Goal: Book appointment/travel/reservation

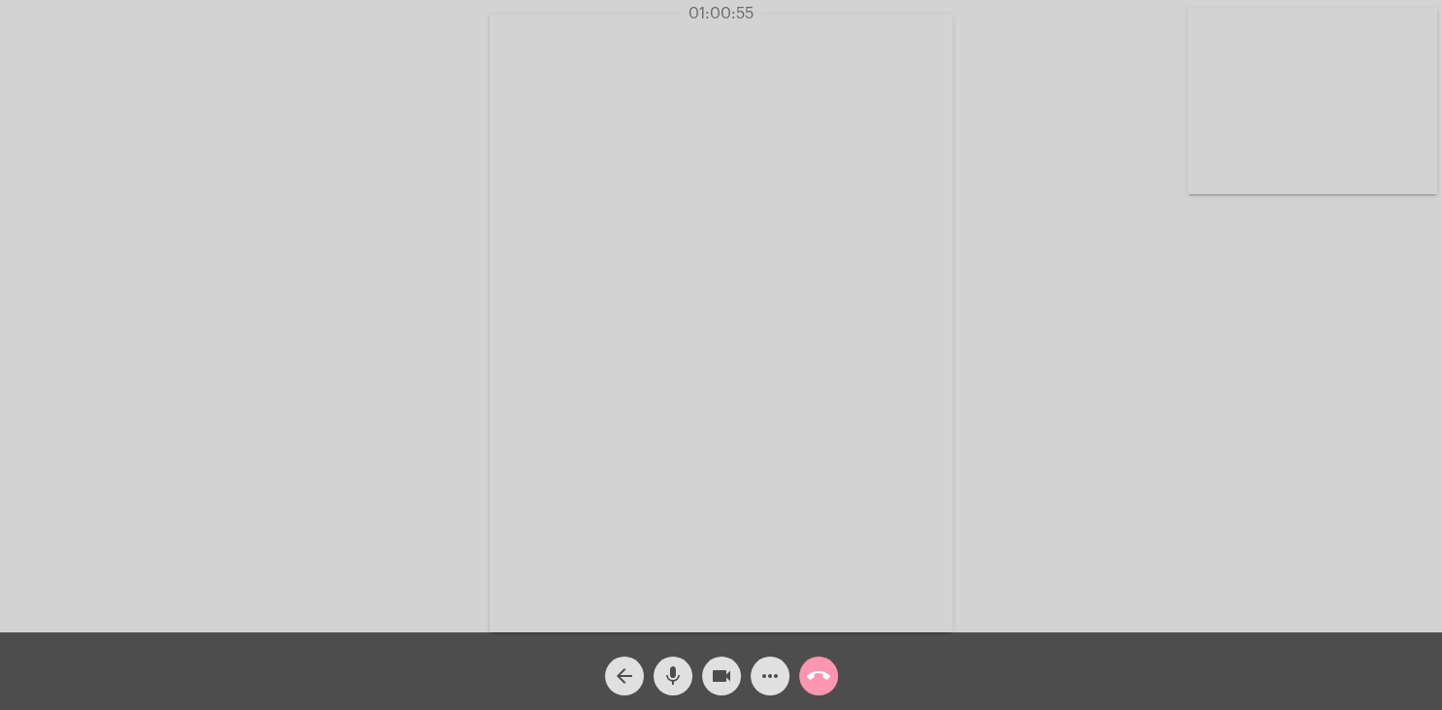
click at [819, 674] on mat-icon "call_end" at bounding box center [818, 675] width 23 height 23
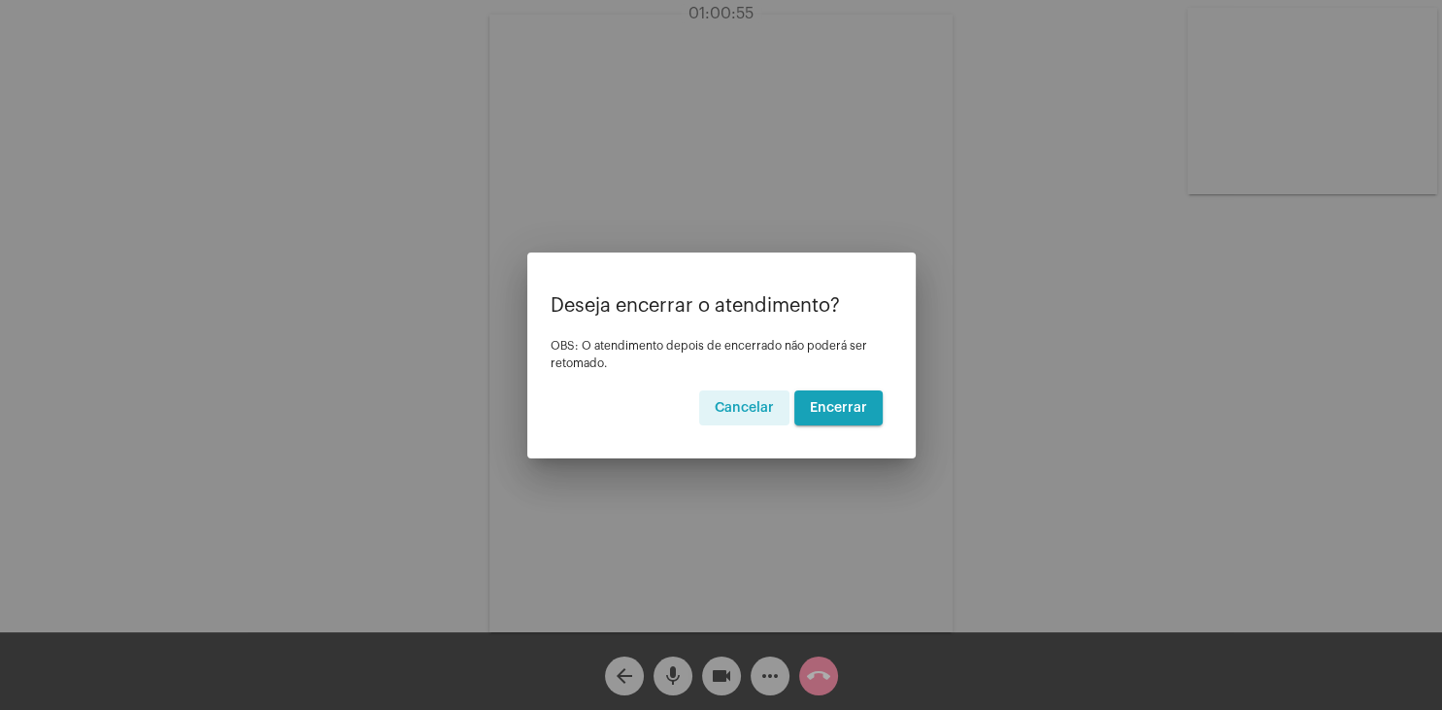
click at [849, 403] on span "Encerrar" at bounding box center [838, 408] width 57 height 14
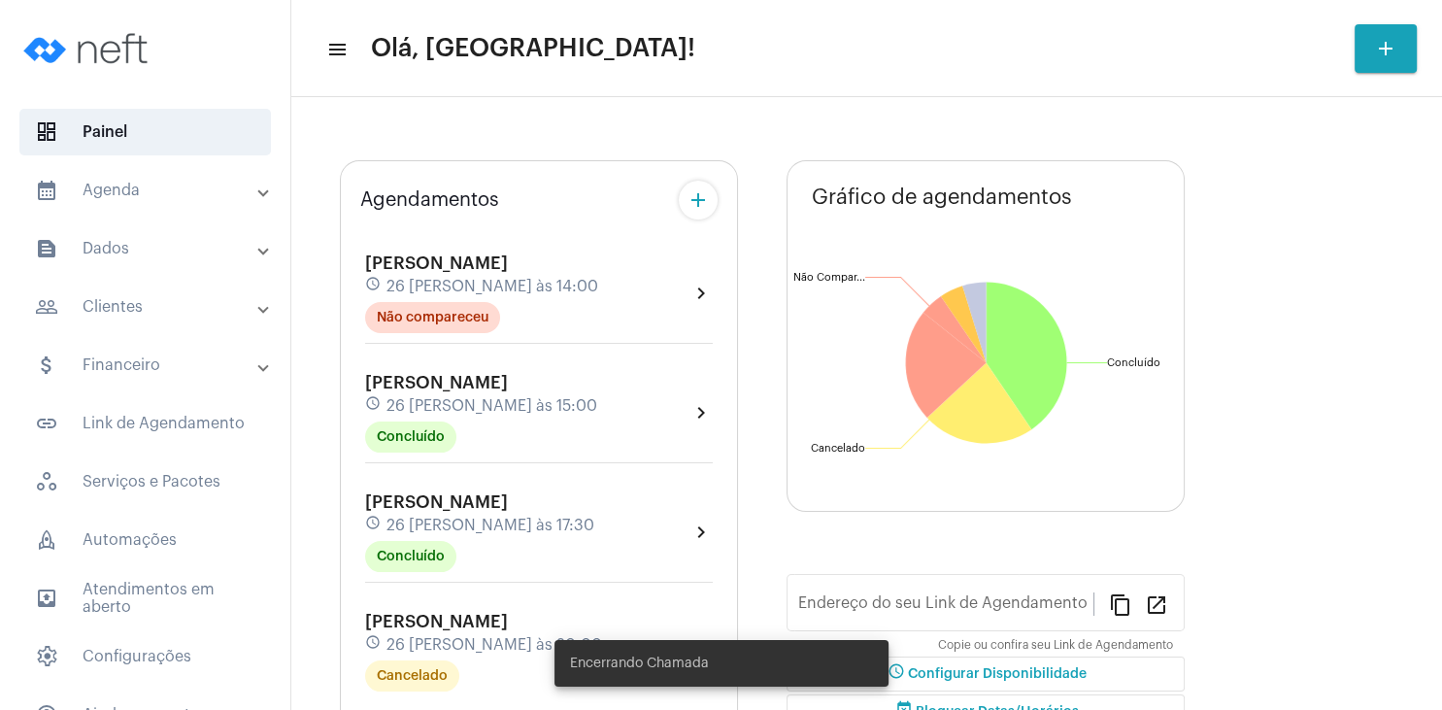
type input "[URL][DOMAIN_NAME][PERSON_NAME]"
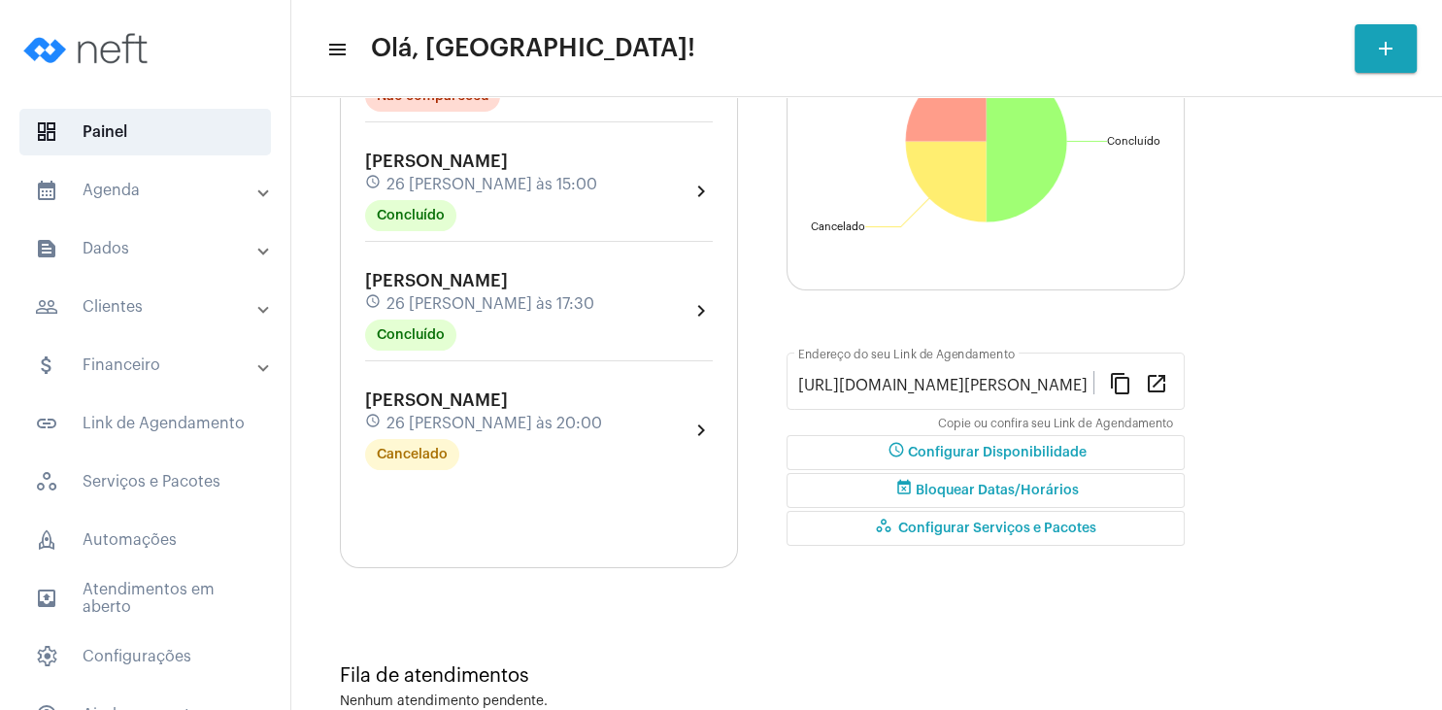
scroll to position [186, 0]
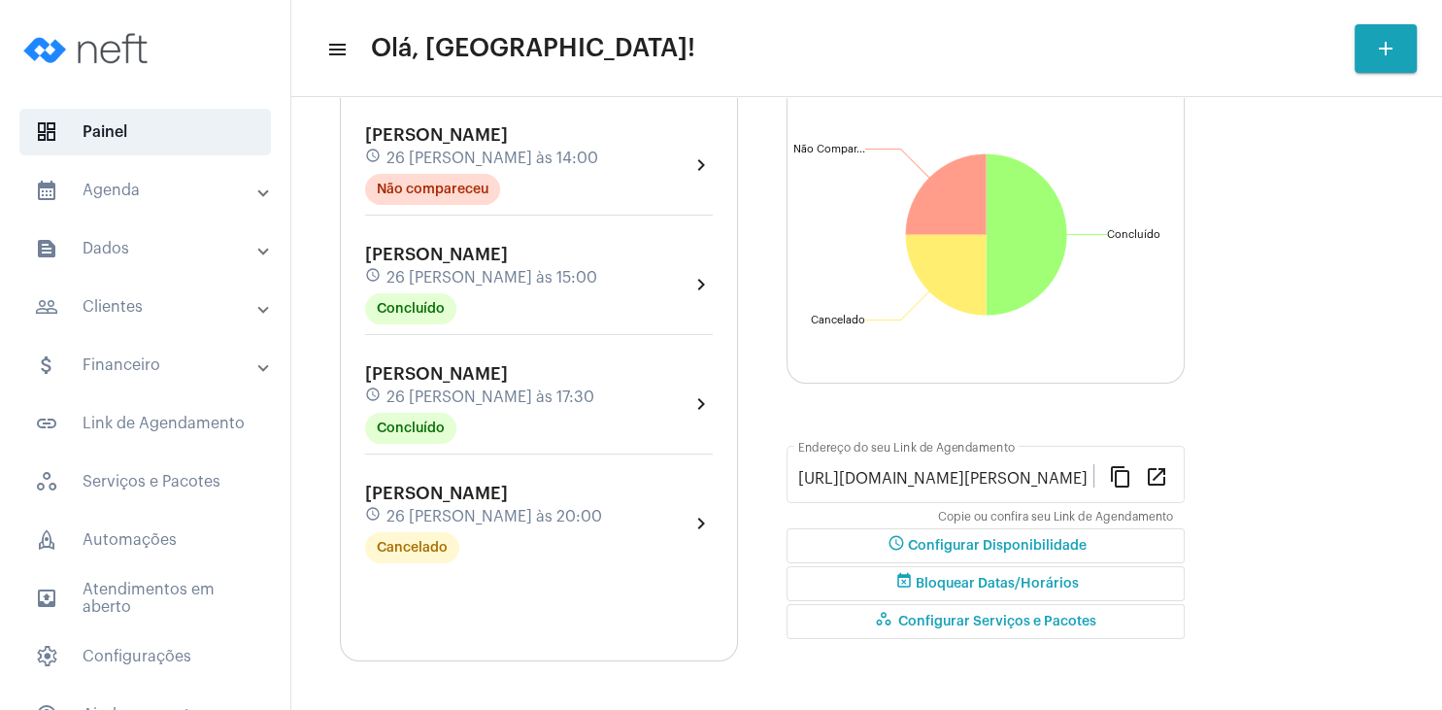
click at [432, 373] on span "[PERSON_NAME]" at bounding box center [436, 373] width 143 height 17
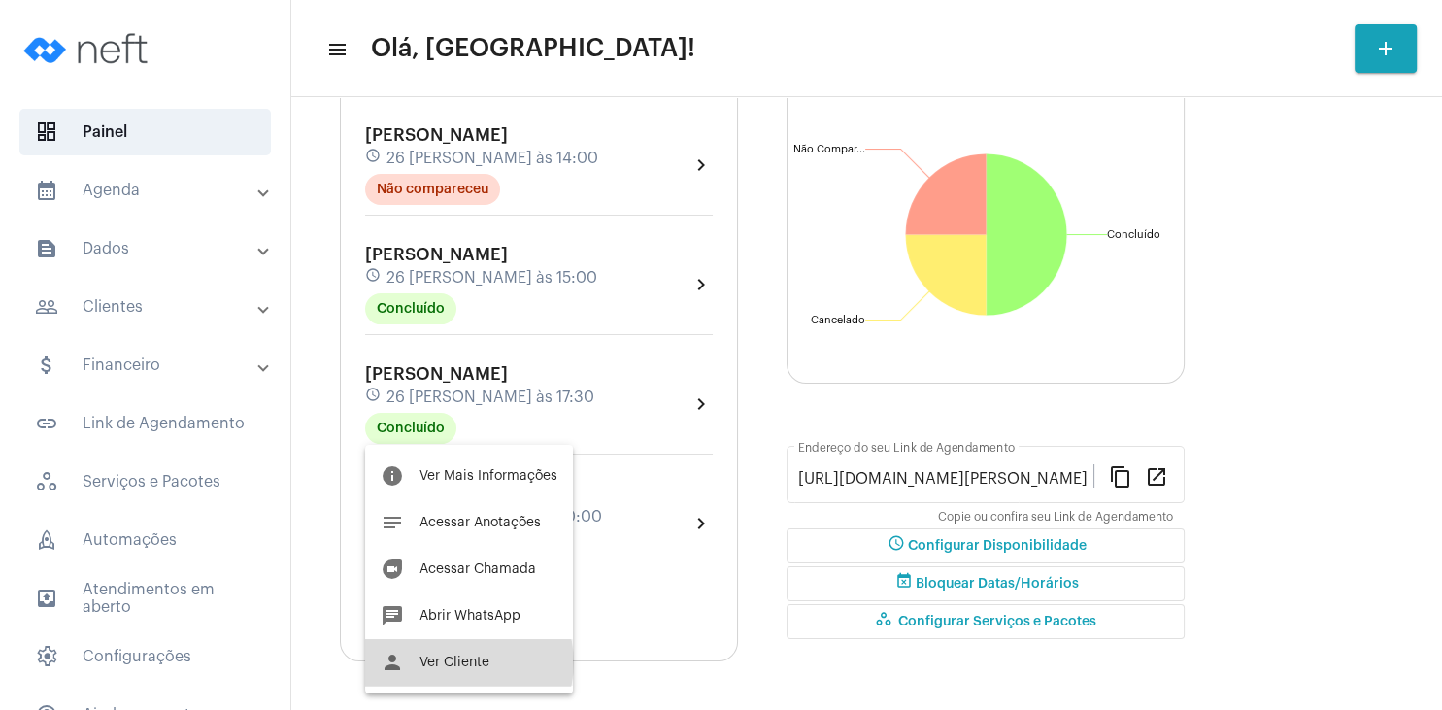
click at [464, 662] on span "Ver Cliente" at bounding box center [454, 662] width 70 height 14
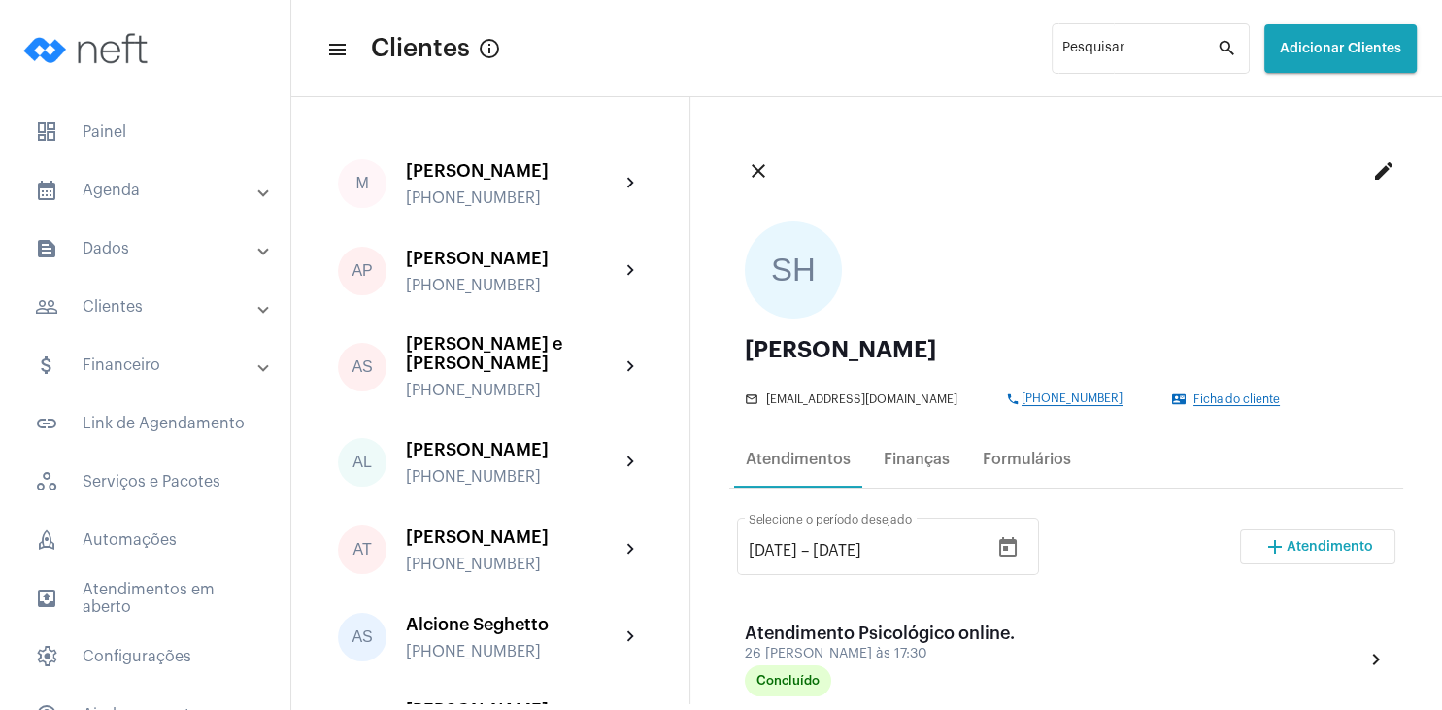
click at [1311, 548] on span "Atendimento" at bounding box center [1330, 547] width 86 height 14
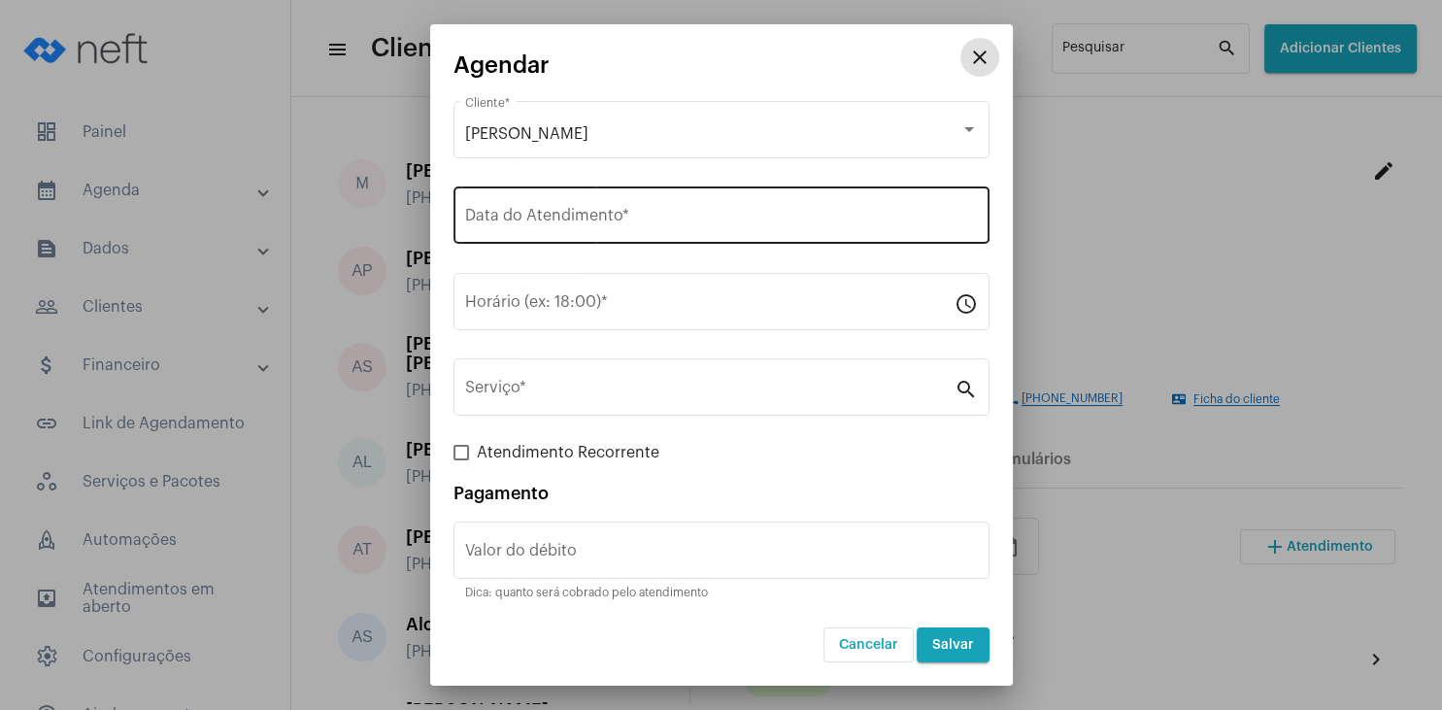
click at [571, 218] on input "Data do Atendimento *" at bounding box center [721, 219] width 513 height 17
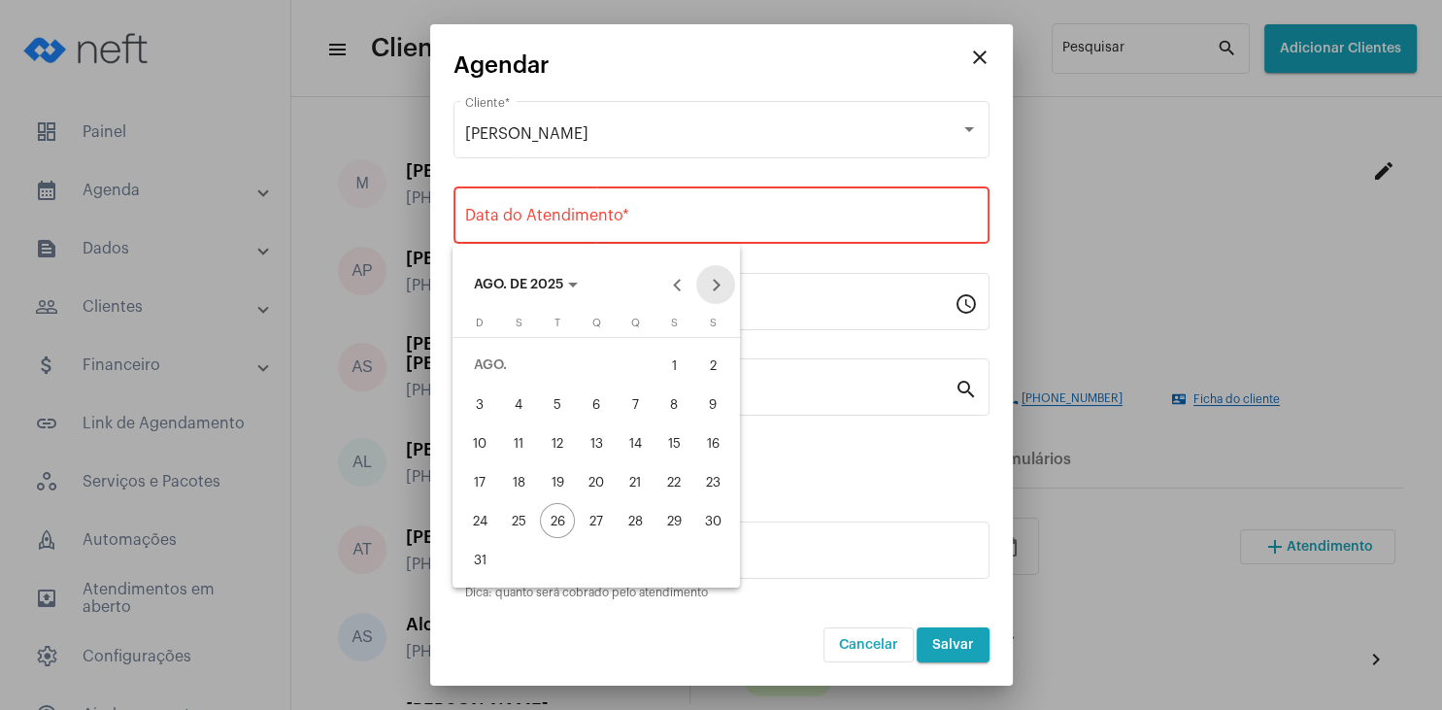
click at [720, 283] on button "Next month" at bounding box center [715, 284] width 39 height 39
click at [551, 444] on div "9" at bounding box center [557, 442] width 35 height 35
type input "[DATE]"
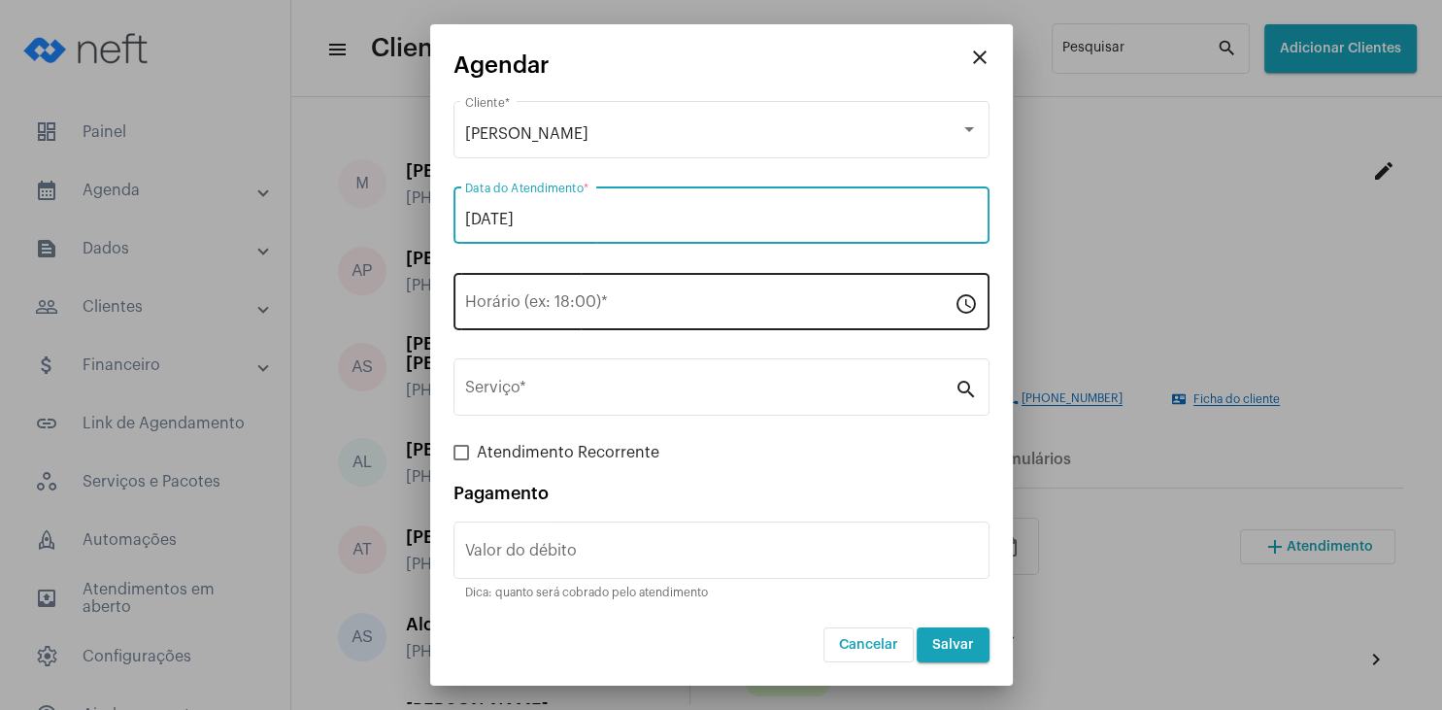
click at [517, 307] on input "Horário (ex: 18:00) *" at bounding box center [709, 305] width 489 height 17
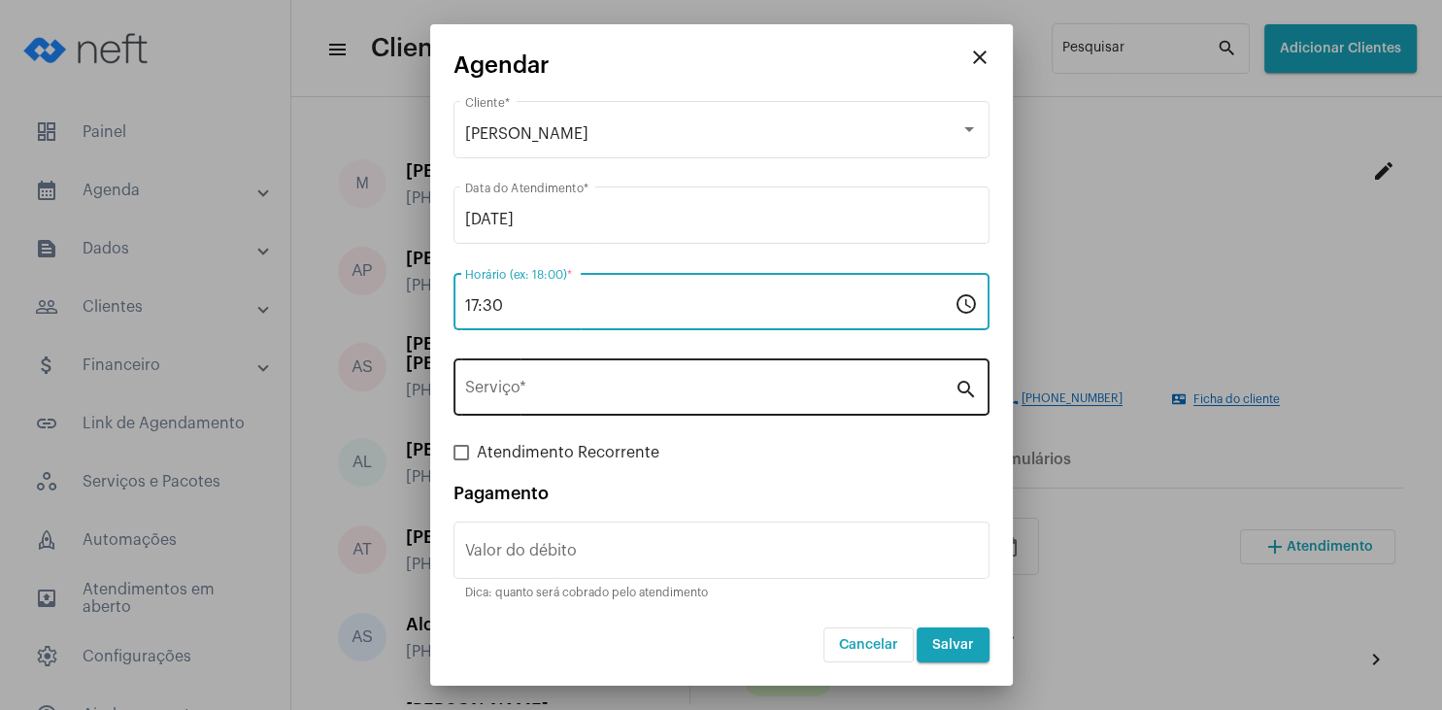
type input "17:30"
click at [511, 381] on div "Serviço *" at bounding box center [709, 384] width 489 height 61
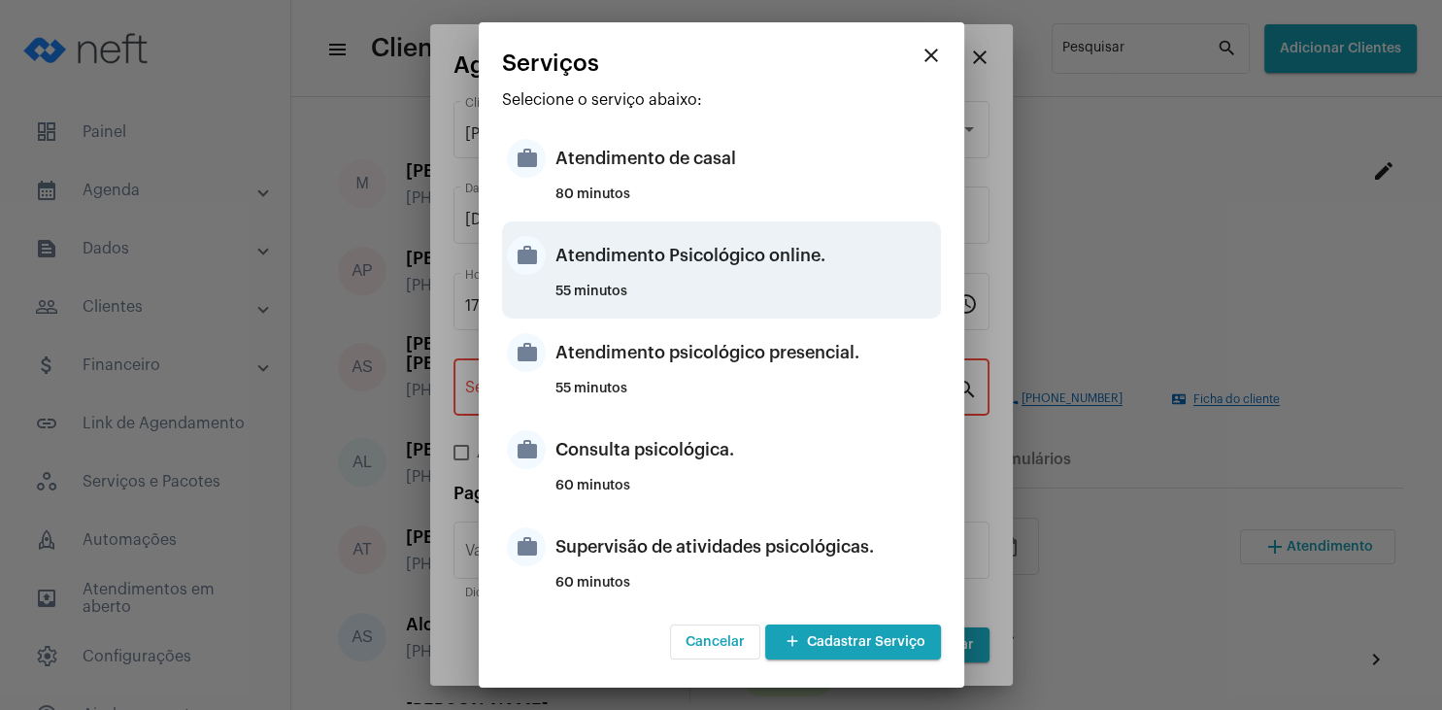
click at [739, 285] on div "55 minutos" at bounding box center [745, 299] width 381 height 29
type input "Atendimento Psicológico online."
type input "R$ 230"
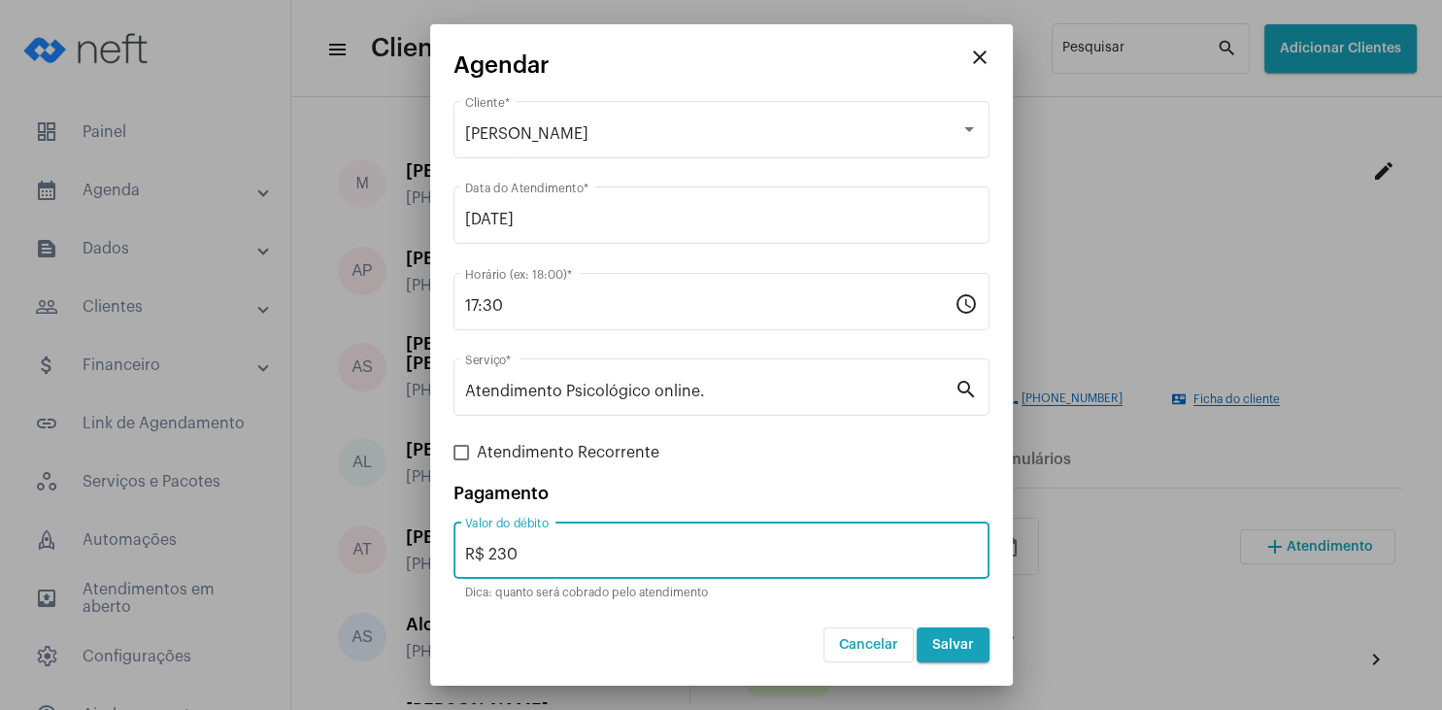
click at [568, 557] on input "R$ 230" at bounding box center [721, 554] width 513 height 17
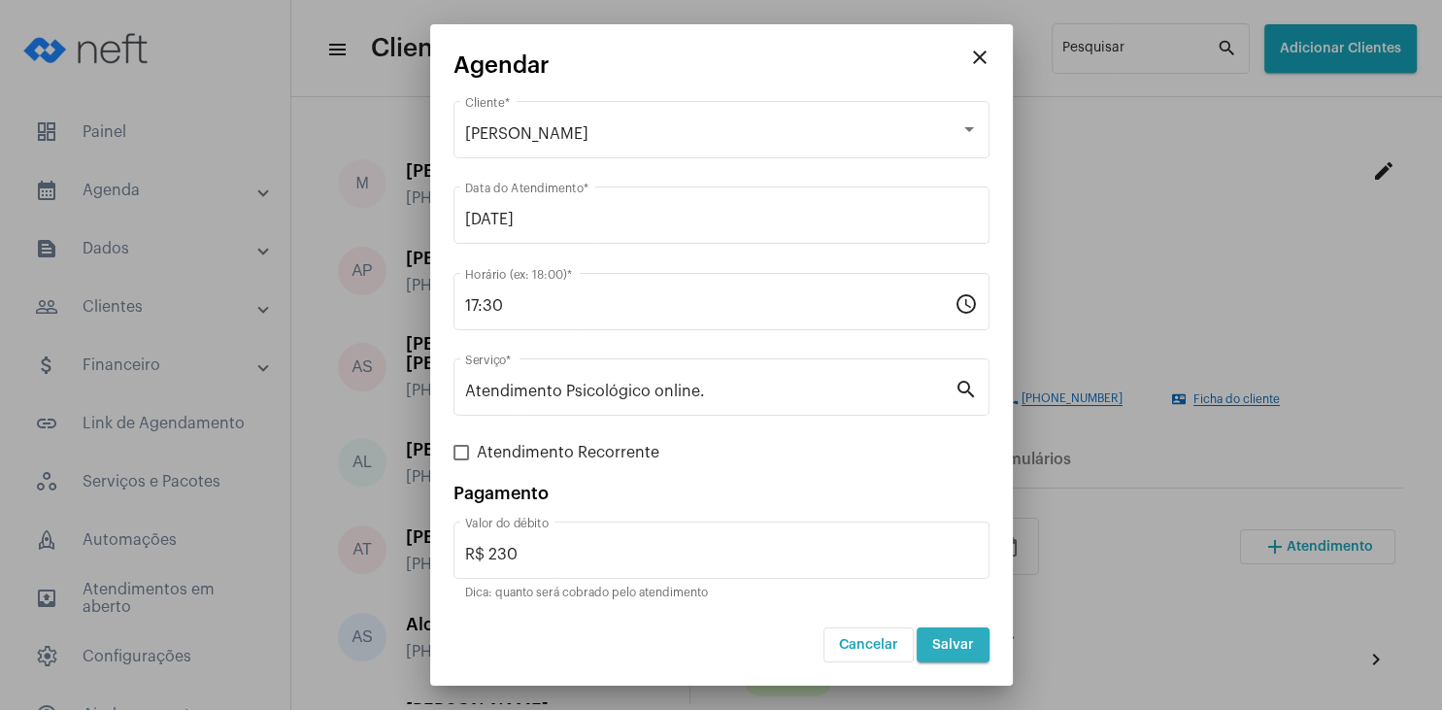
click at [950, 631] on button "Salvar" at bounding box center [953, 644] width 73 height 35
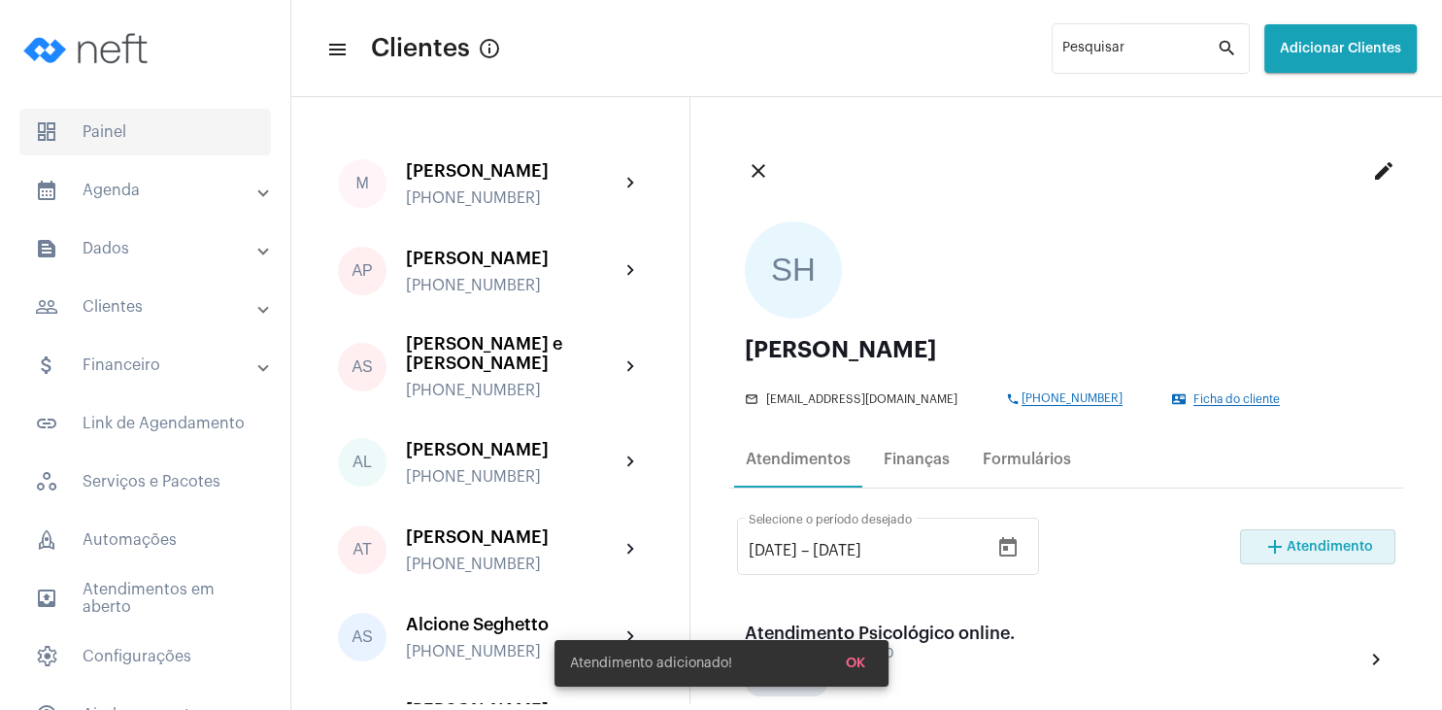
click at [124, 124] on span "dashboard Painel" at bounding box center [144, 132] width 251 height 47
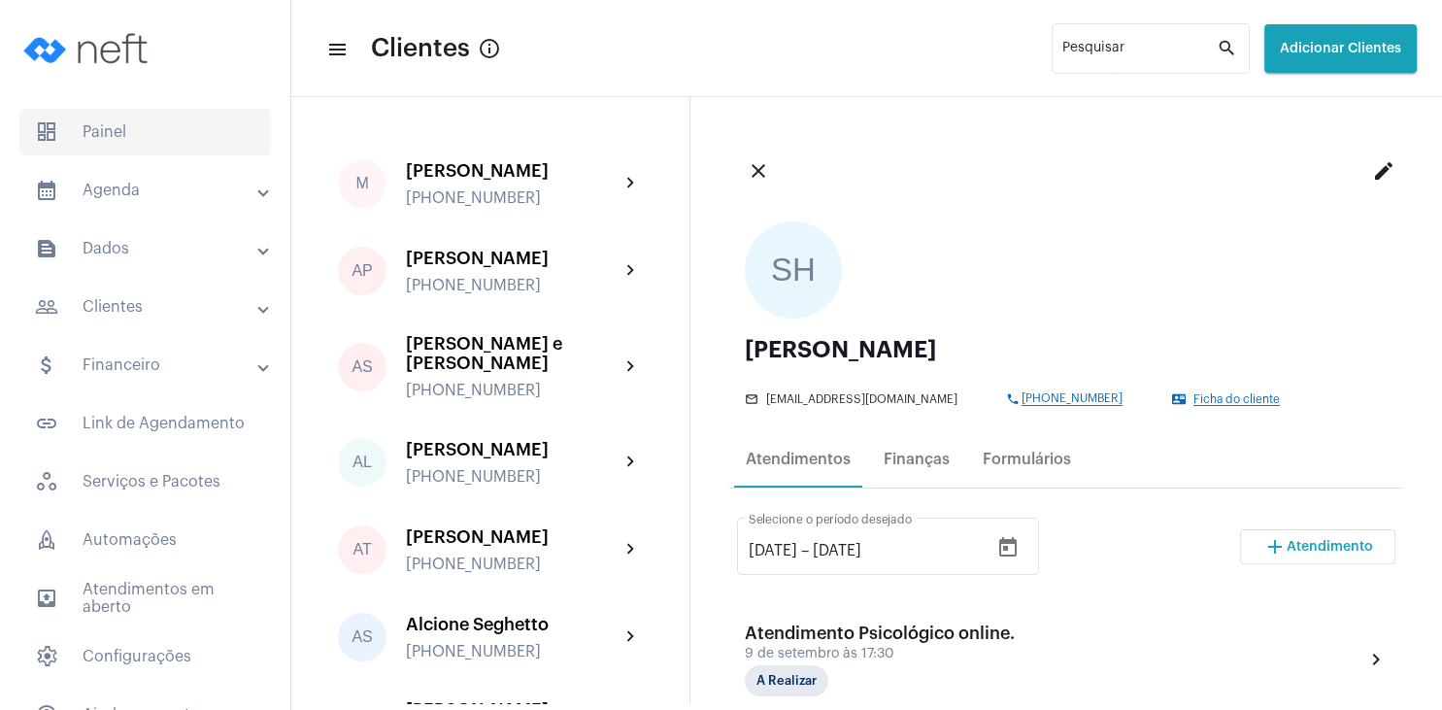
click at [93, 145] on span "dashboard Painel" at bounding box center [144, 132] width 251 height 47
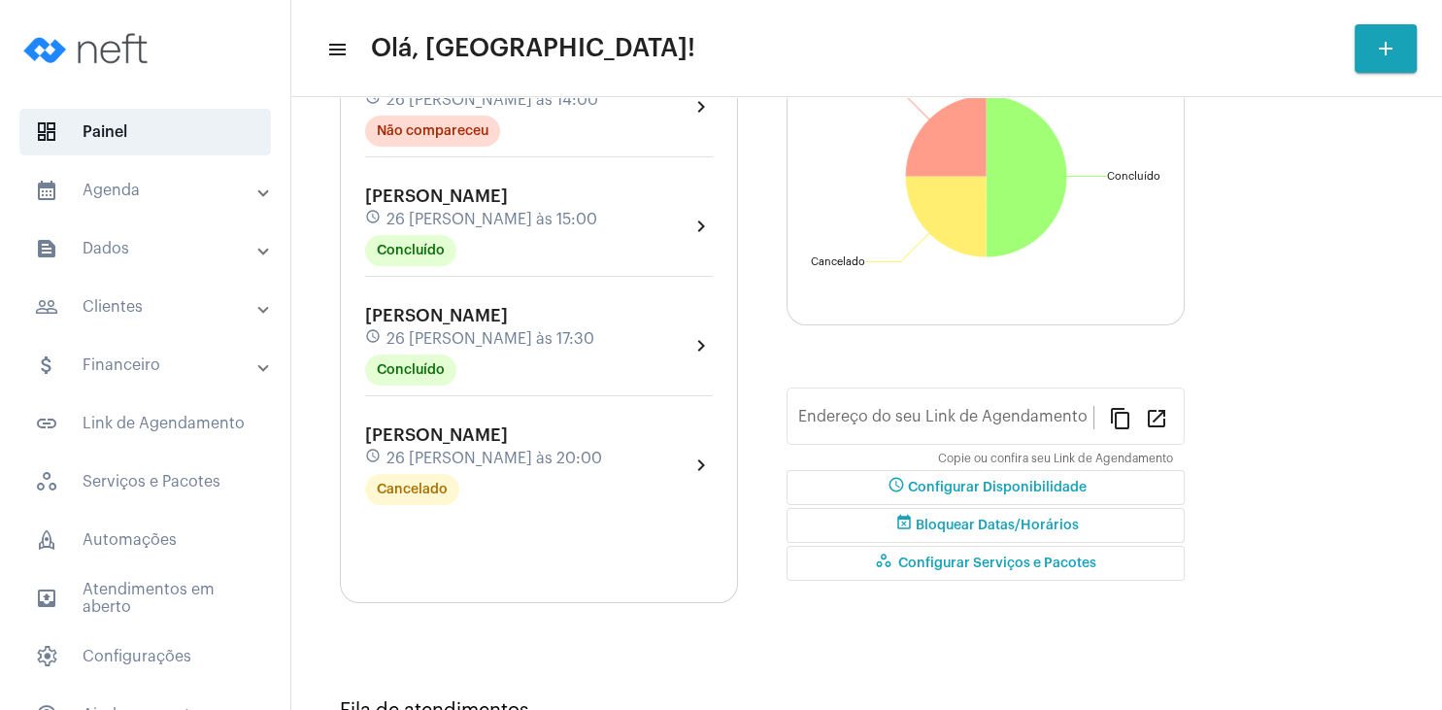
type input "[URL][DOMAIN_NAME][PERSON_NAME]"
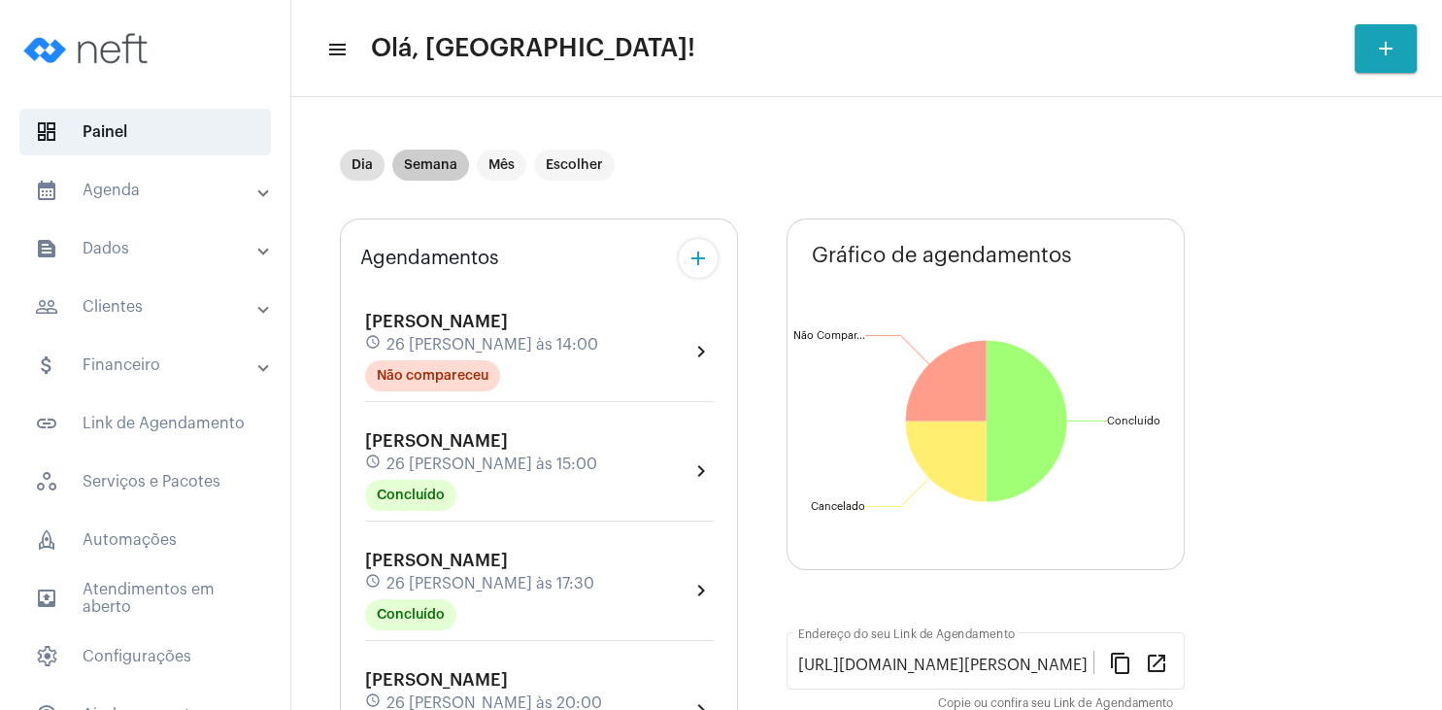
click at [436, 165] on mat-chip "Semana" at bounding box center [430, 165] width 77 height 31
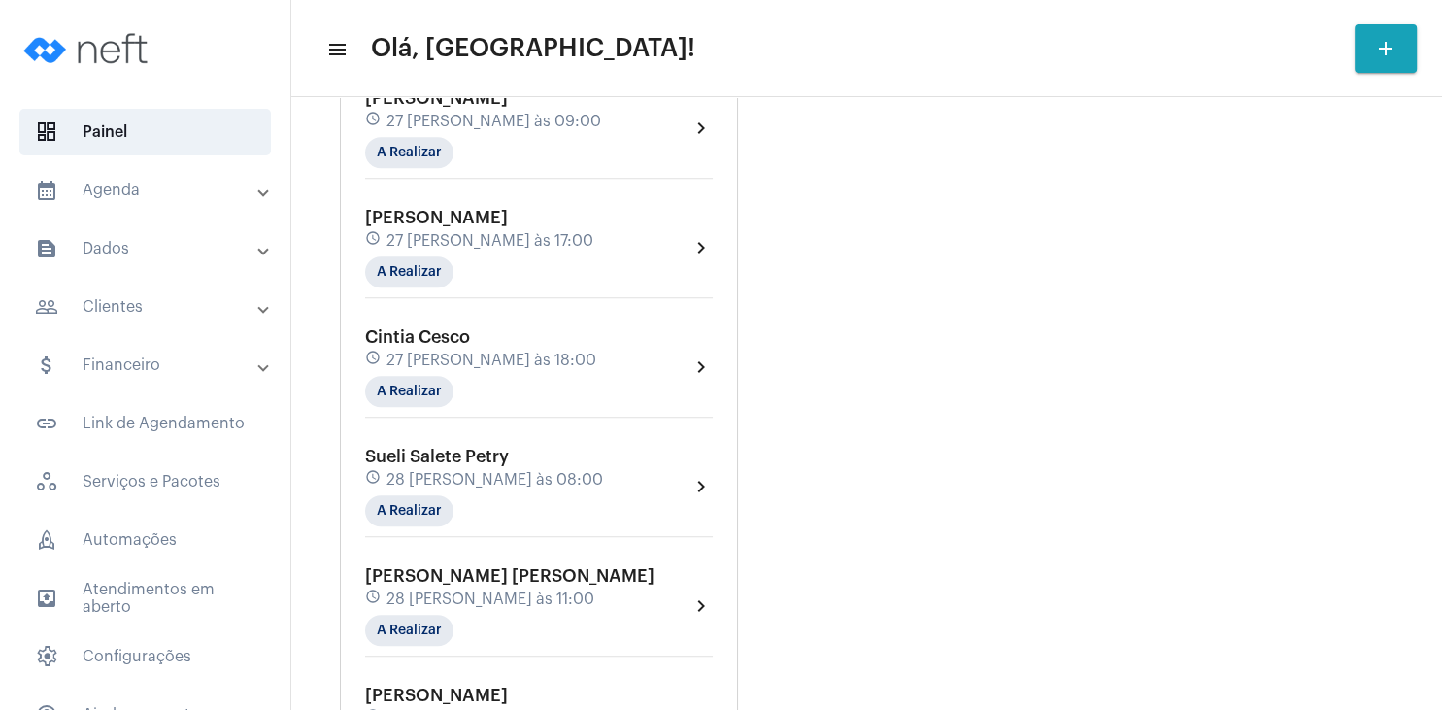
scroll to position [1212, 0]
